Goal: Navigation & Orientation: Find specific page/section

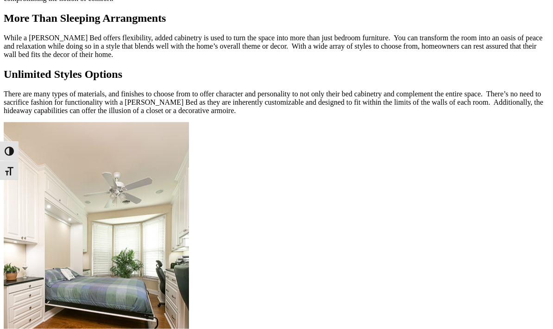
scroll to position [1025, 0]
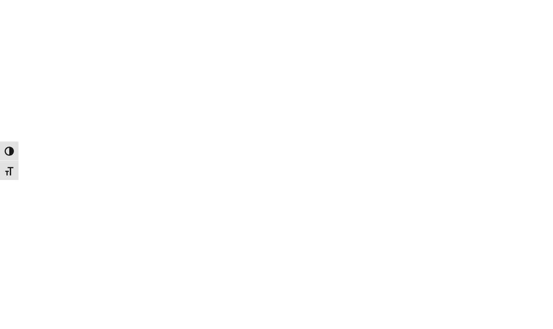
scroll to position [1787, 0]
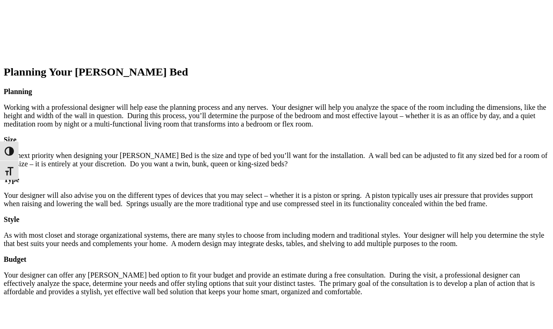
scroll to position [1441, 0]
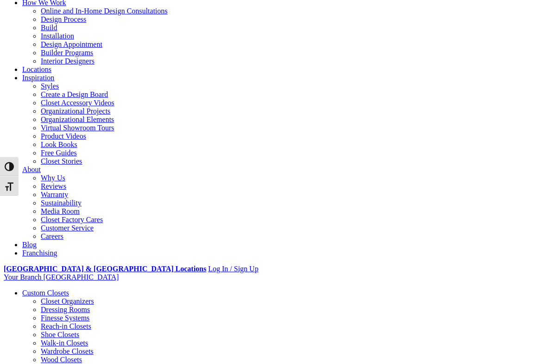
scroll to position [64, 0]
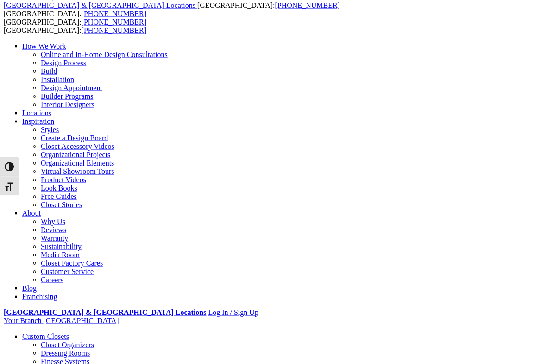
scroll to position [19, 0]
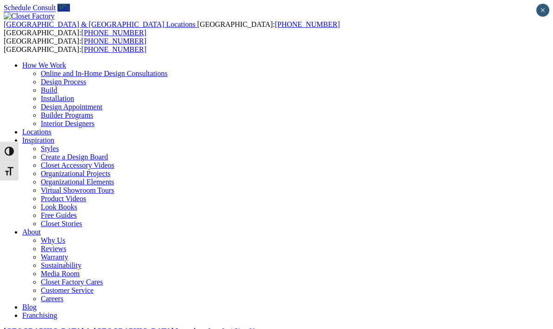
scroll to position [3, 0]
